Goal: Obtain resource: Obtain resource

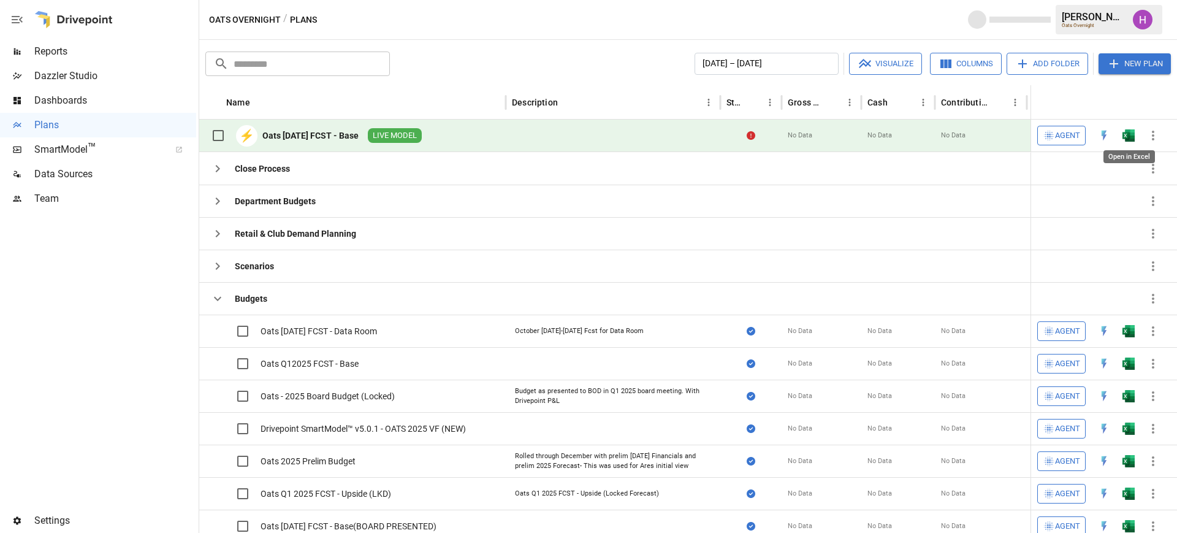
click at [1132, 134] on img "Open in Excel" at bounding box center [1128, 135] width 12 height 12
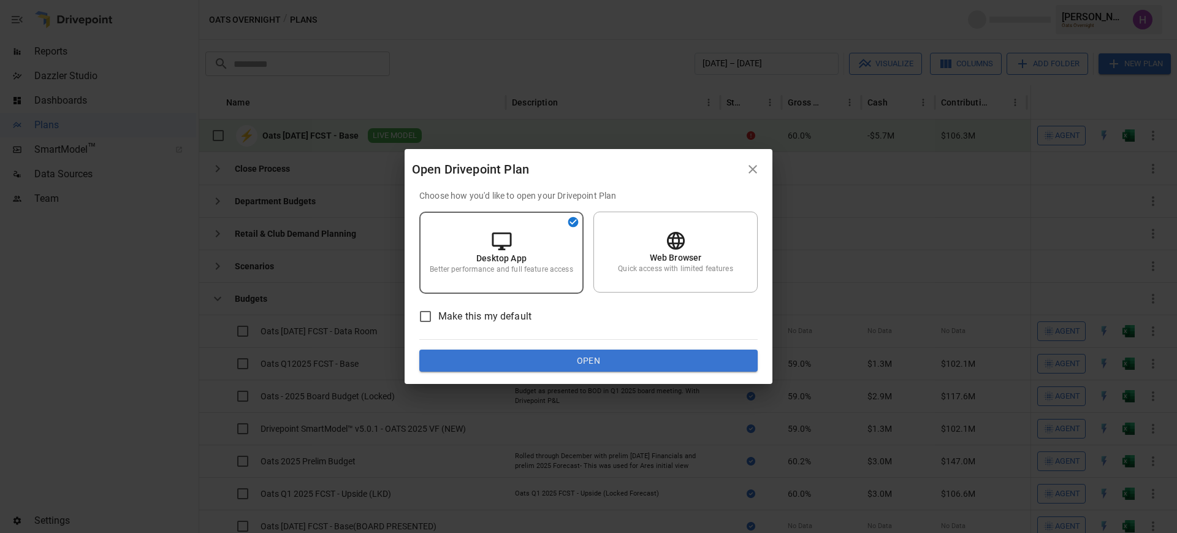
click at [639, 352] on button "Open" at bounding box center [588, 360] width 338 height 22
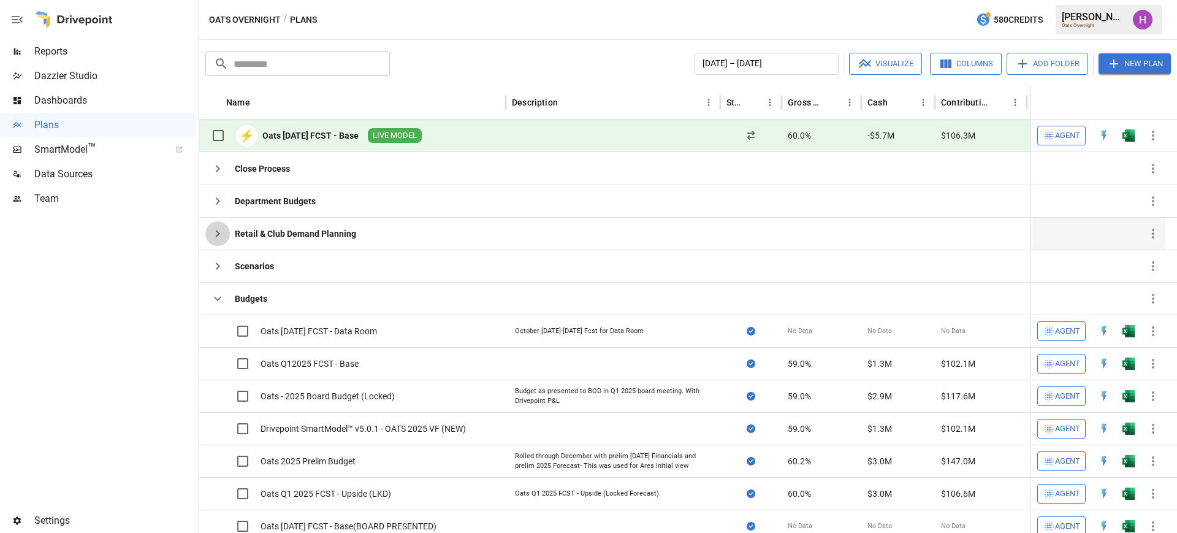
click at [220, 229] on icon "button" at bounding box center [217, 233] width 15 height 15
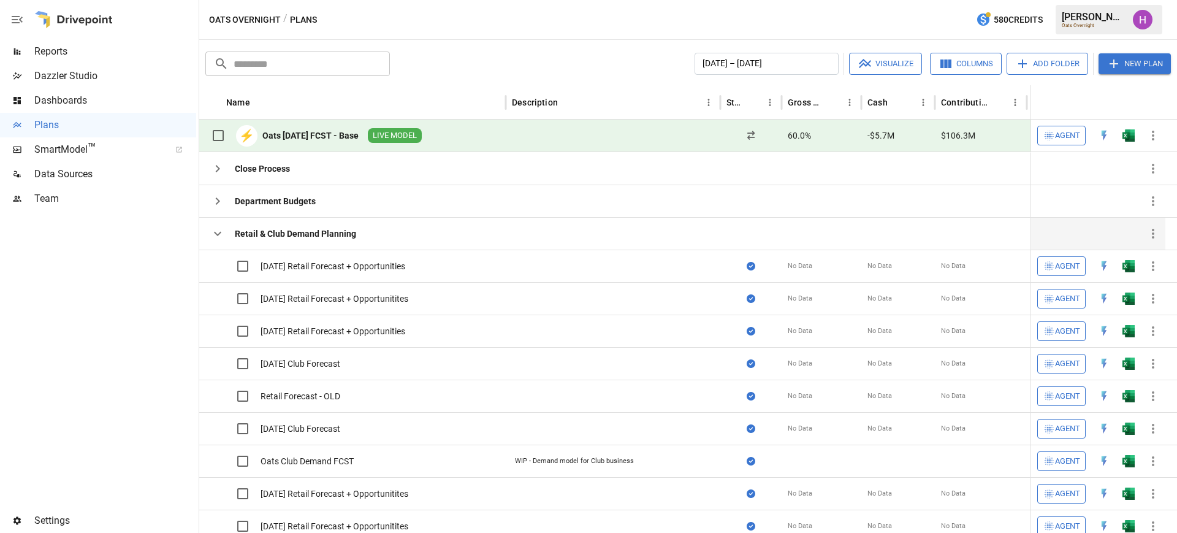
click at [209, 224] on button "button" at bounding box center [217, 233] width 25 height 25
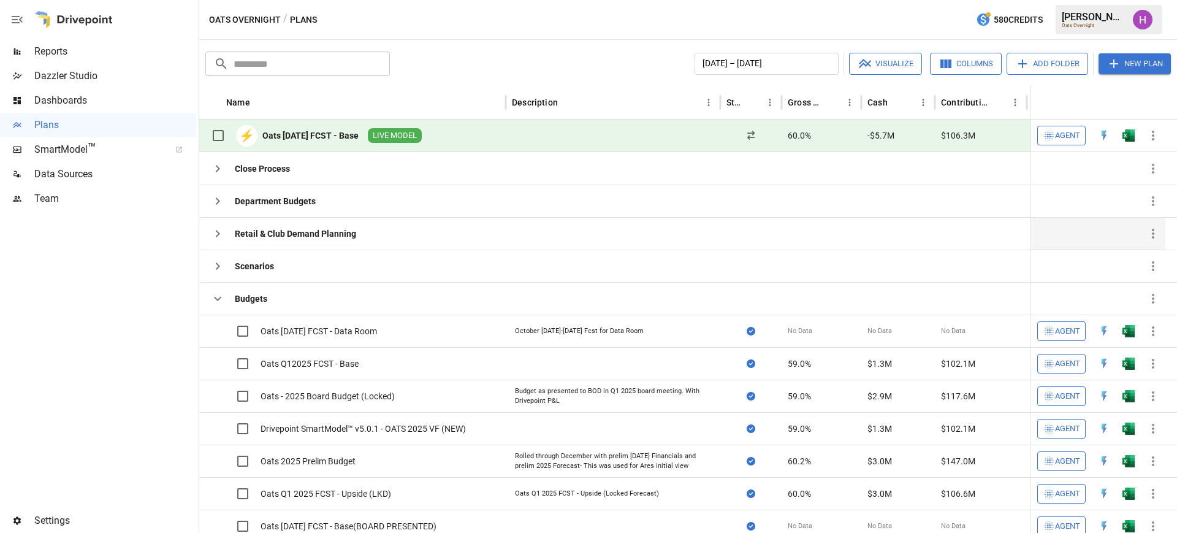
click at [219, 232] on icon "button" at bounding box center [217, 233] width 15 height 15
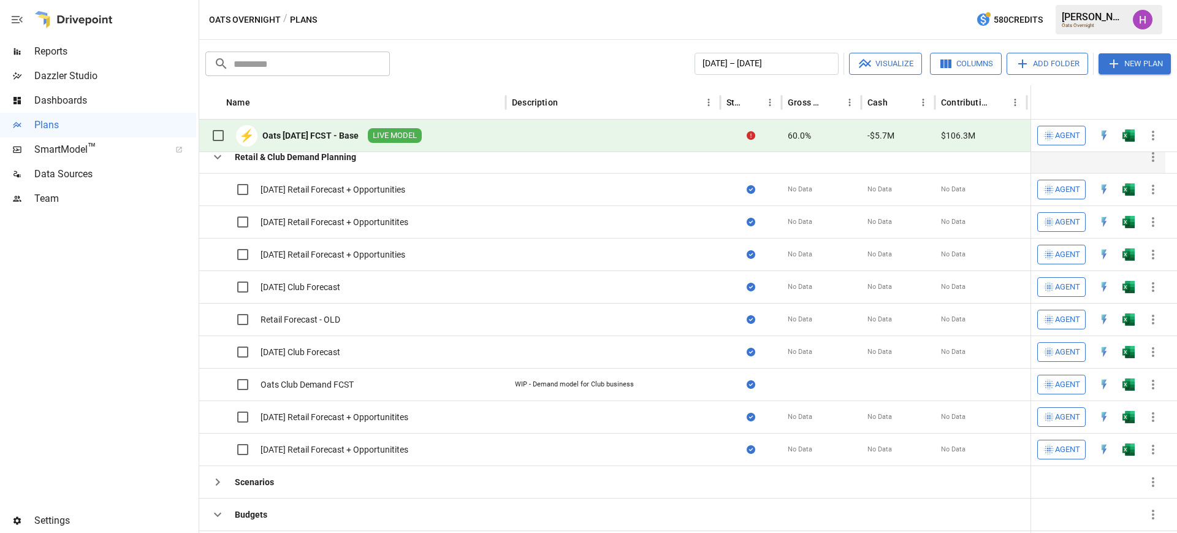
drag, startPoint x: 648, startPoint y: 320, endPoint x: 70, endPoint y: 333, distance: 577.4
click at [70, 333] on div at bounding box center [98, 359] width 196 height 297
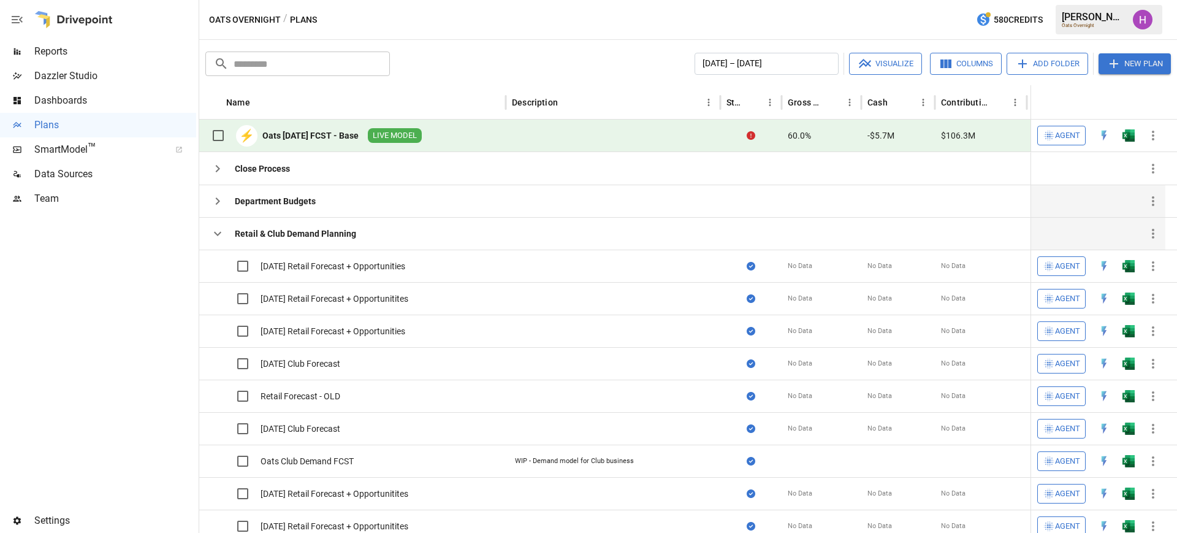
click at [213, 200] on icon "button" at bounding box center [217, 201] width 15 height 15
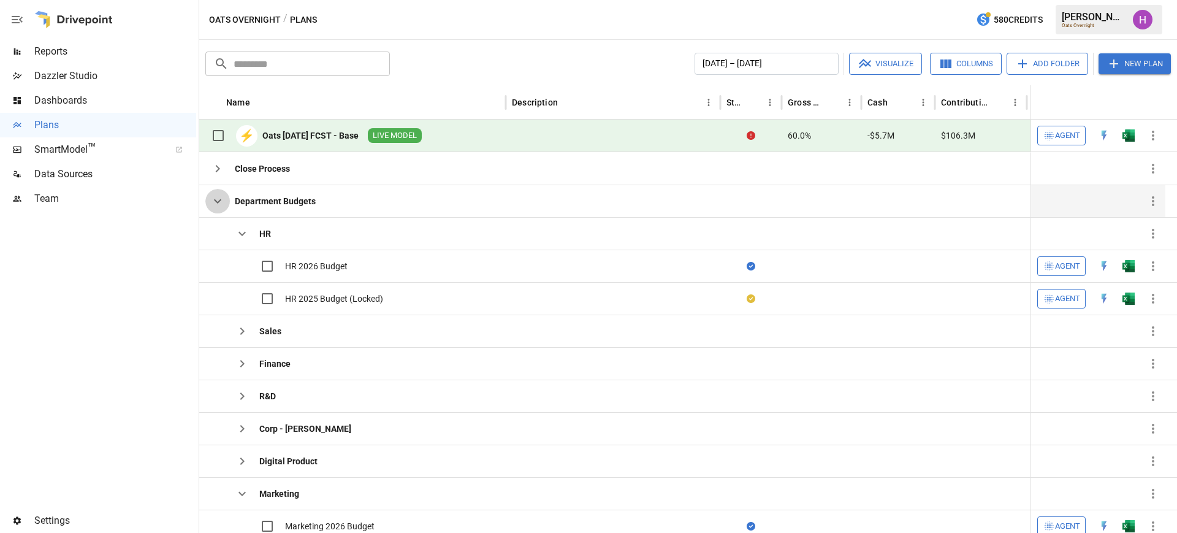
click at [213, 200] on icon "button" at bounding box center [217, 201] width 15 height 15
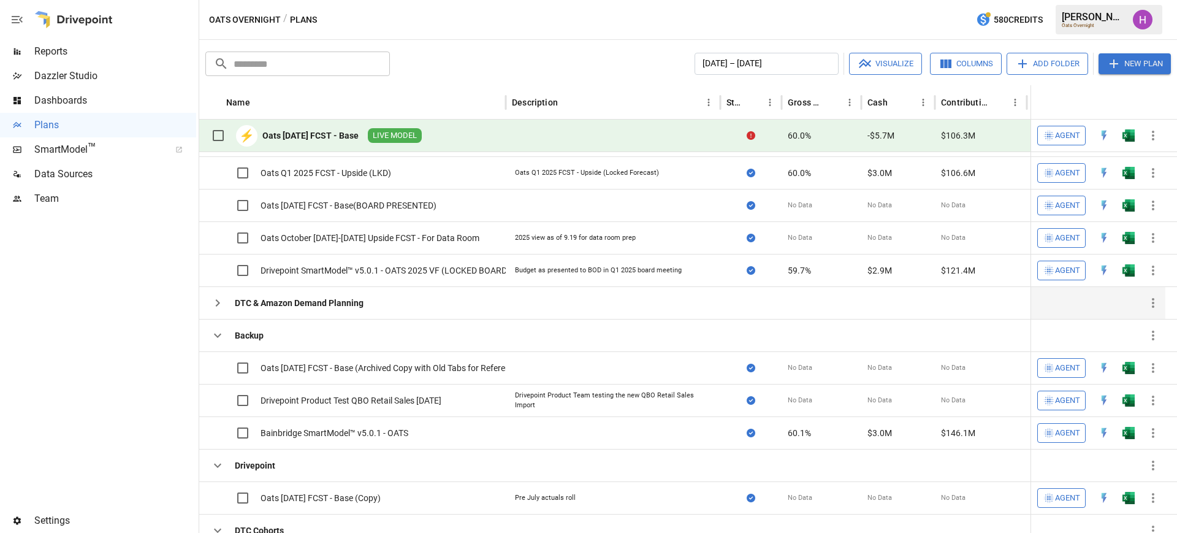
click at [214, 302] on icon "button" at bounding box center [217, 302] width 15 height 15
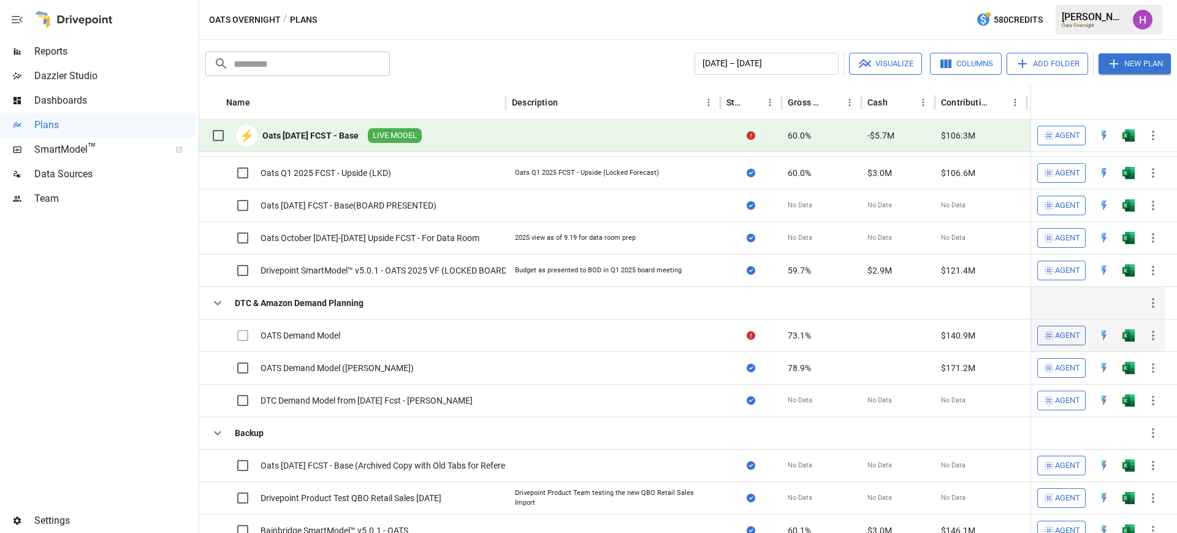
click at [243, 338] on label at bounding box center [230, 335] width 50 height 26
click at [1129, 334] on img "Open in Excel" at bounding box center [1128, 335] width 12 height 12
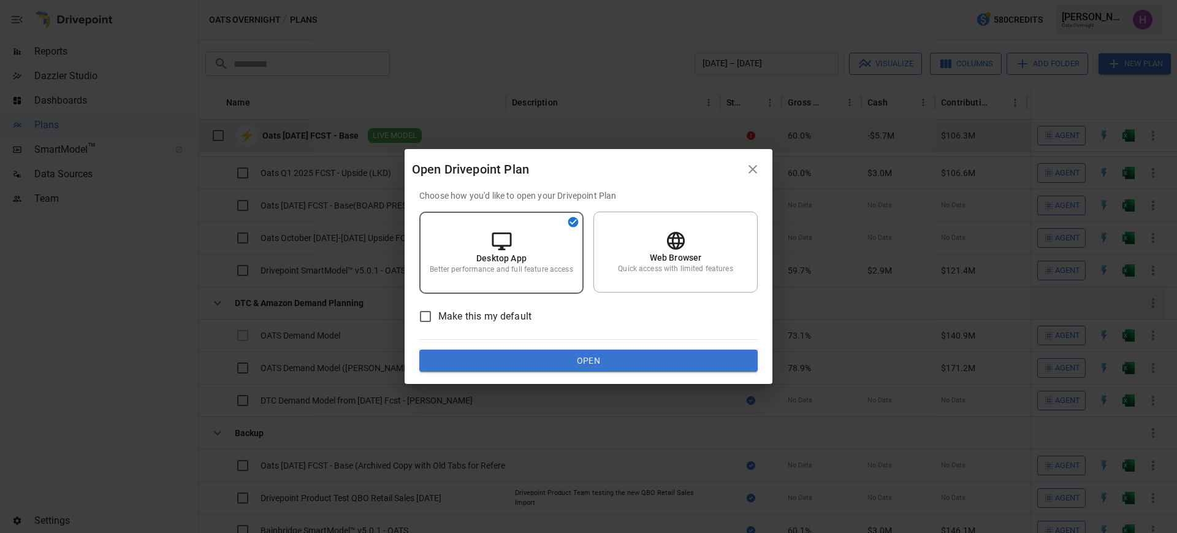
click at [596, 362] on button "Open" at bounding box center [588, 360] width 338 height 22
